Goal: Task Accomplishment & Management: Manage account settings

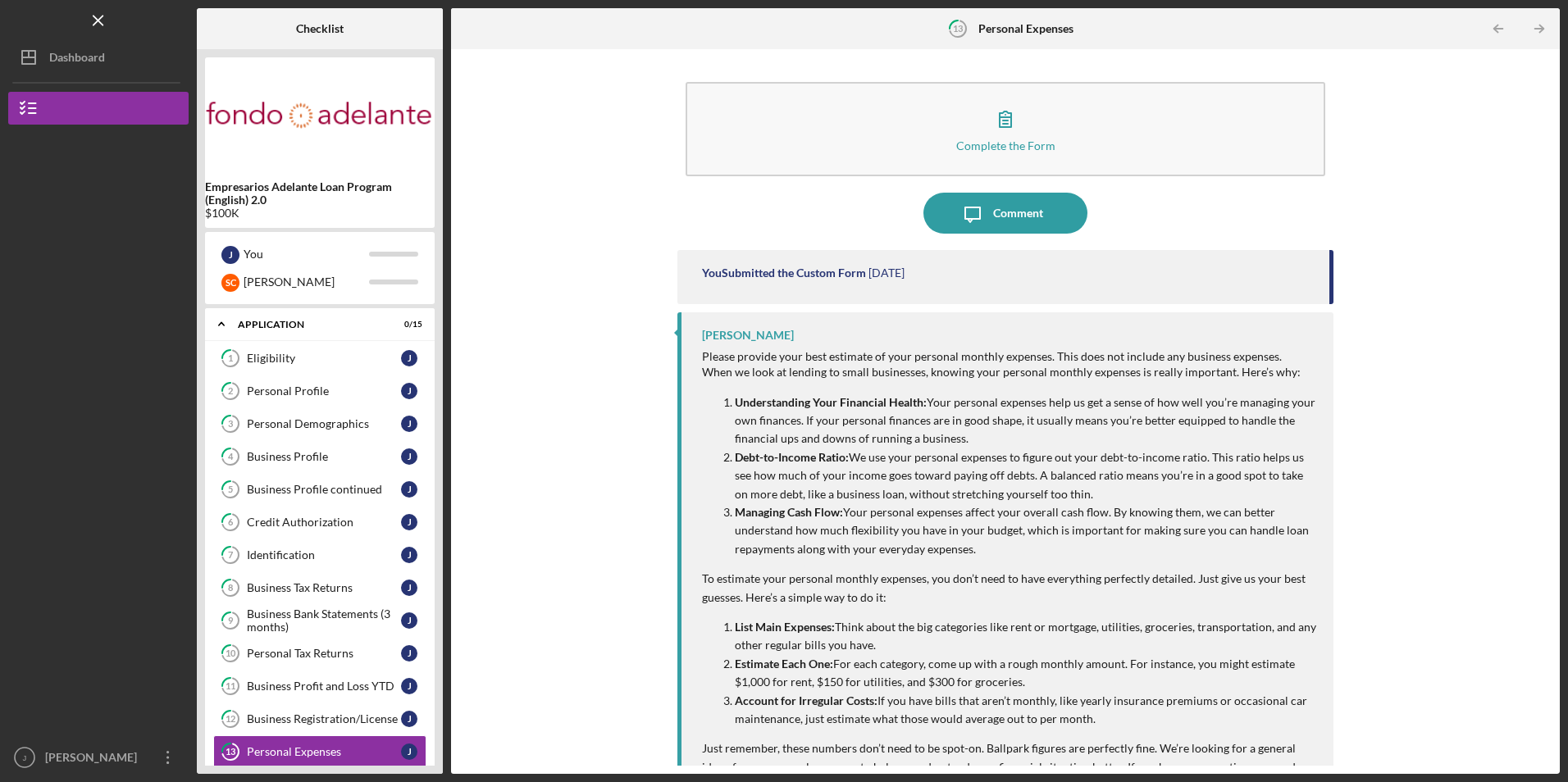
scroll to position [121, 0]
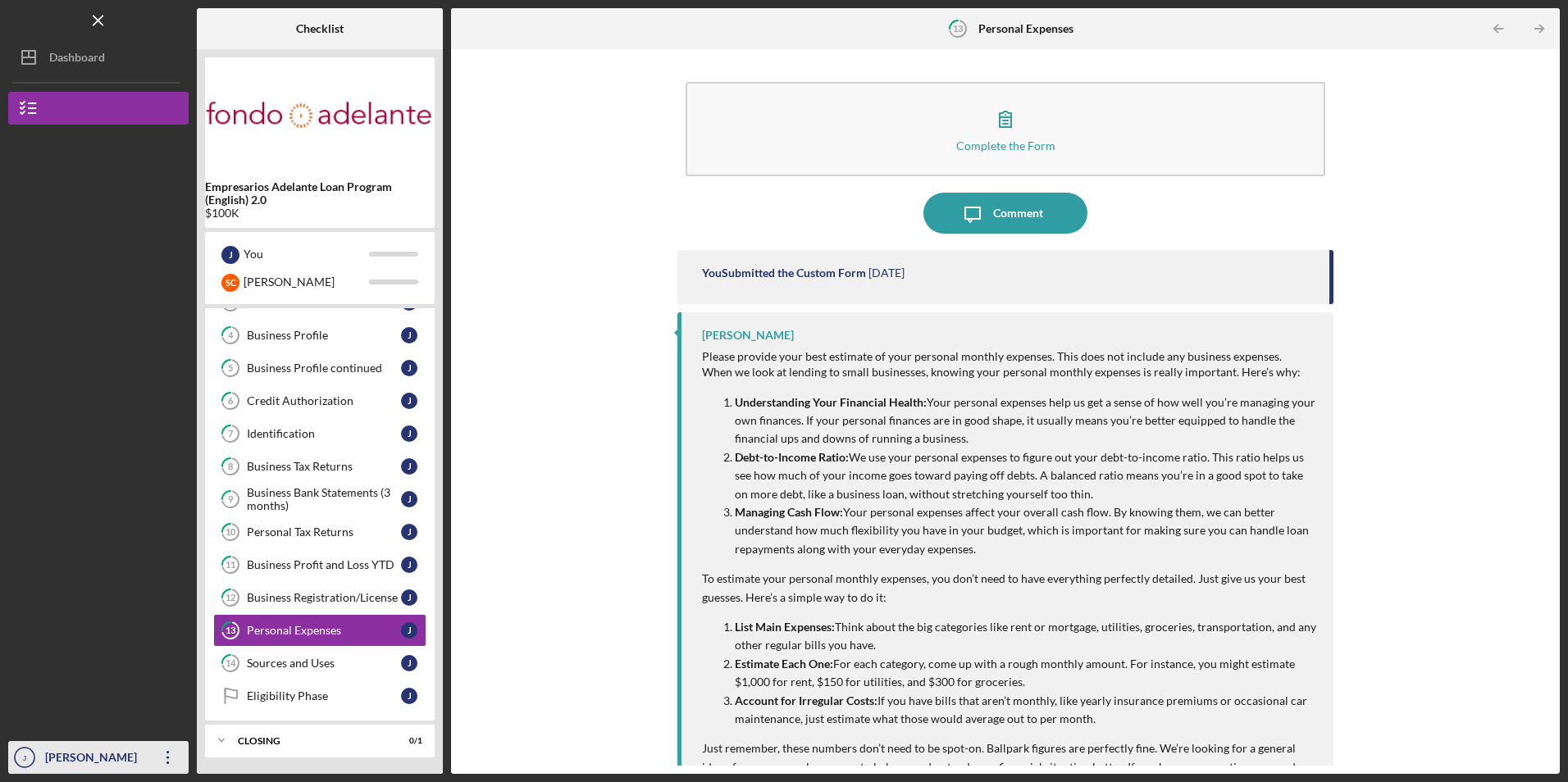
click at [164, 751] on icon "Icon/Overflow" at bounding box center [168, 757] width 41 height 41
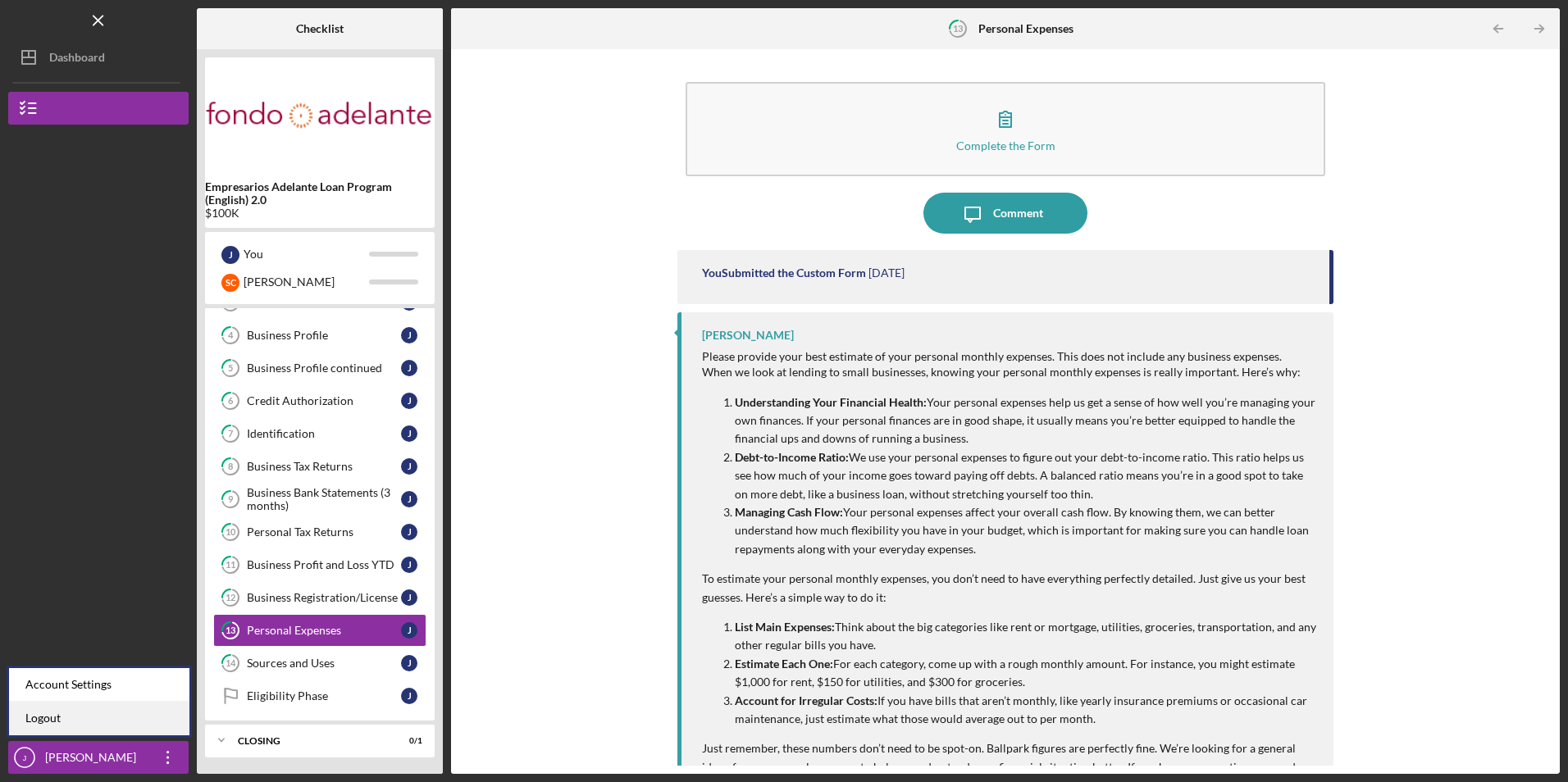
click at [146, 721] on link "Logout" at bounding box center [99, 718] width 181 height 34
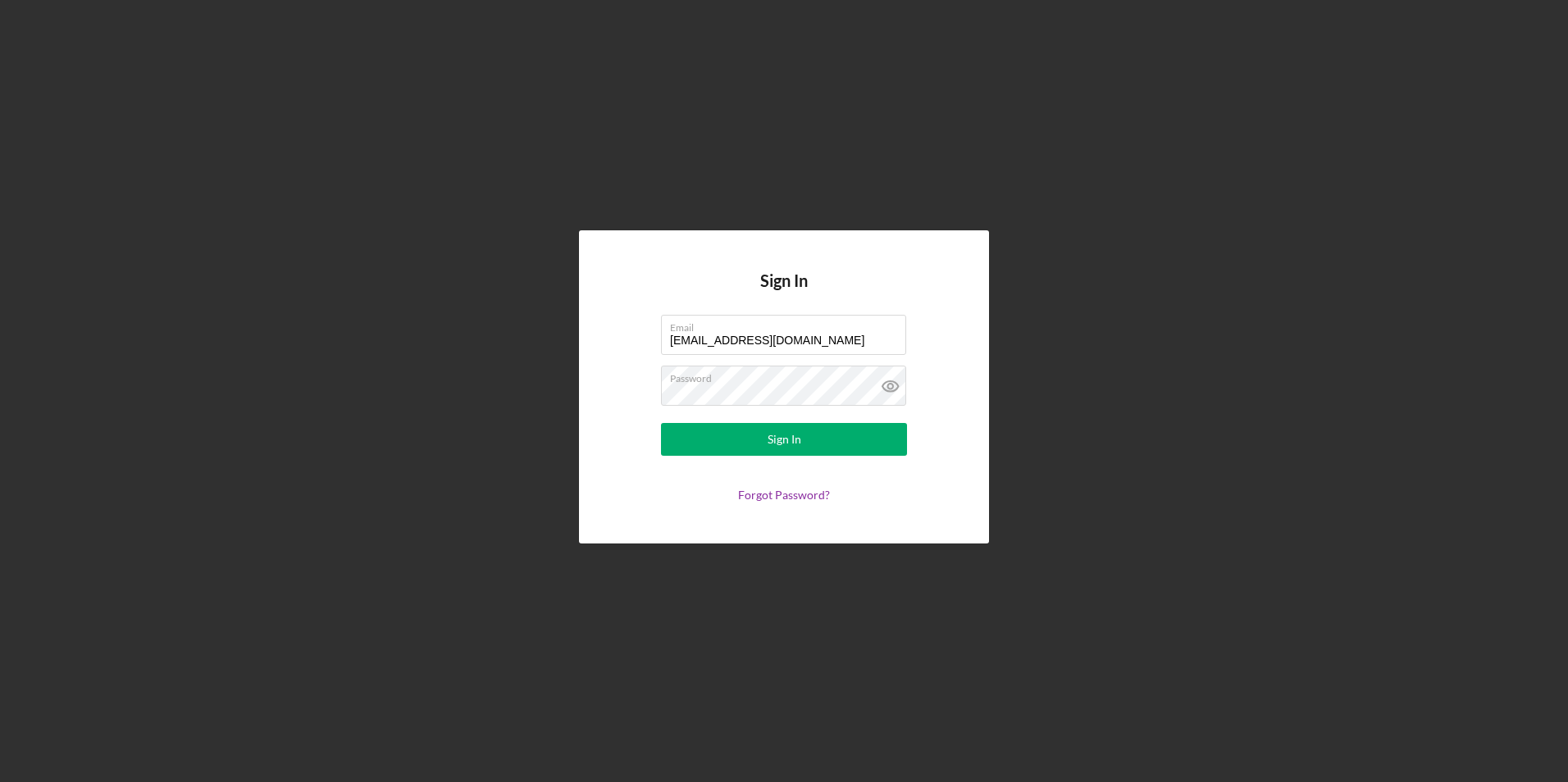
drag, startPoint x: 823, startPoint y: 344, endPoint x: 548, endPoint y: 319, distance: 276.1
click at [548, 319] on div "Sign In Email [EMAIL_ADDRESS][DOMAIN_NAME] Password Sign In Forgot Password?" at bounding box center [784, 387] width 1552 height 774
type input "[EMAIL_ADDRESS][DOMAIN_NAME]"
click at [702, 445] on button "Sign In" at bounding box center [784, 439] width 246 height 33
